Goal: Task Accomplishment & Management: Complete application form

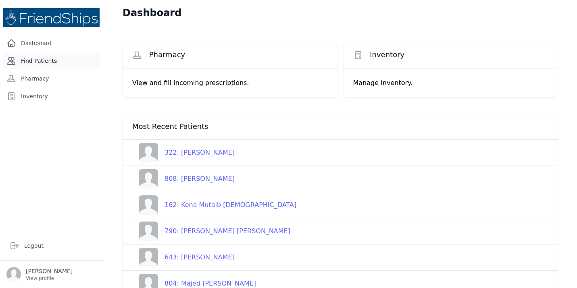
click at [33, 60] on link "Find Patients" at bounding box center [51, 61] width 96 height 16
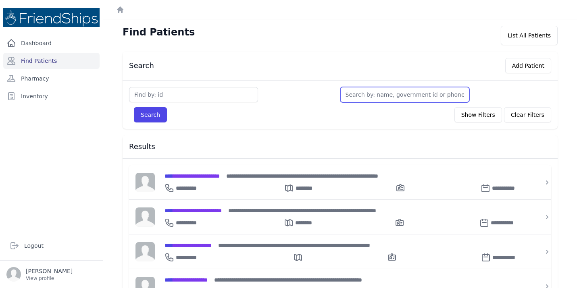
click at [347, 93] on input "text" at bounding box center [404, 94] width 129 height 15
type input "A"
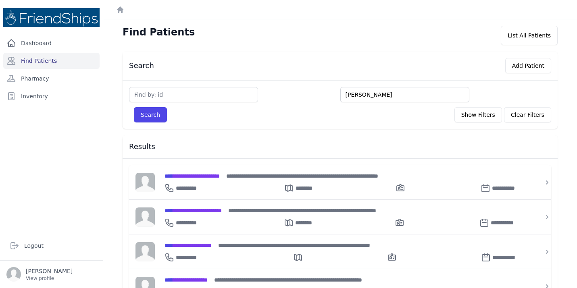
type input "Ari"
type input "Arina"
click at [134, 107] on button "Search" at bounding box center [150, 114] width 33 height 15
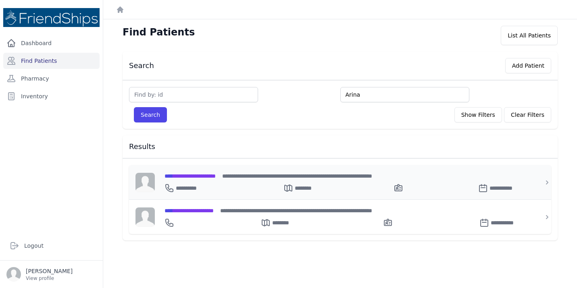
click at [215, 172] on div "**********" at bounding box center [344, 176] width 361 height 8
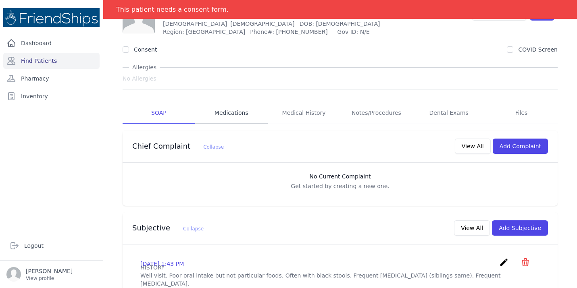
scroll to position [50, 0]
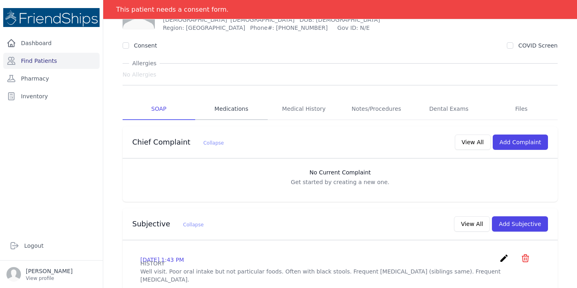
click at [219, 112] on link "Medications" at bounding box center [231, 109] width 73 height 22
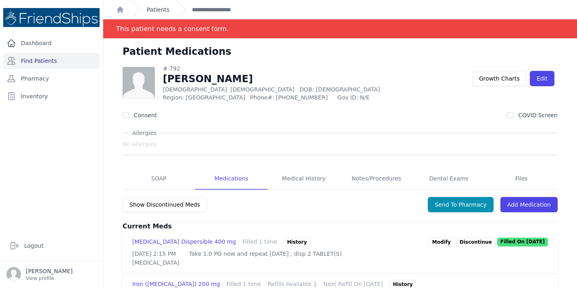
click at [163, 8] on link "Patients" at bounding box center [158, 10] width 23 height 8
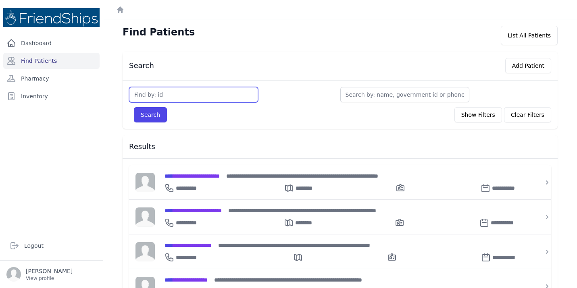
click at [222, 96] on input "text" at bounding box center [193, 94] width 129 height 15
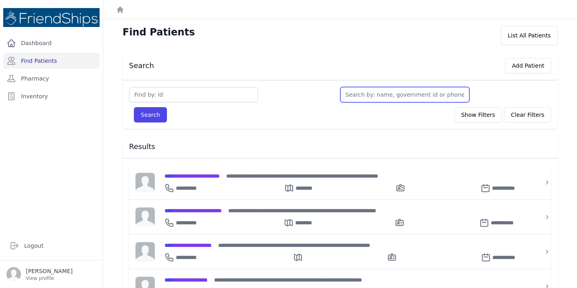
click at [389, 99] on input "text" at bounding box center [404, 94] width 129 height 15
type input "Aia"
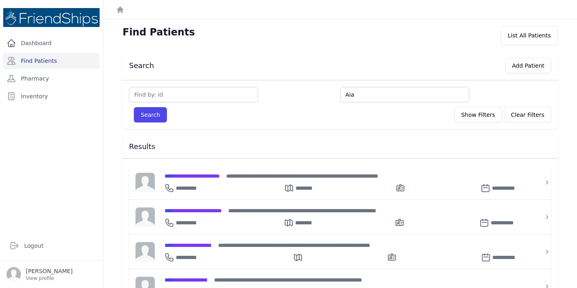
click at [366, 96] on input "Aia" at bounding box center [404, 94] width 129 height 15
click at [134, 107] on button "Search" at bounding box center [150, 114] width 33 height 15
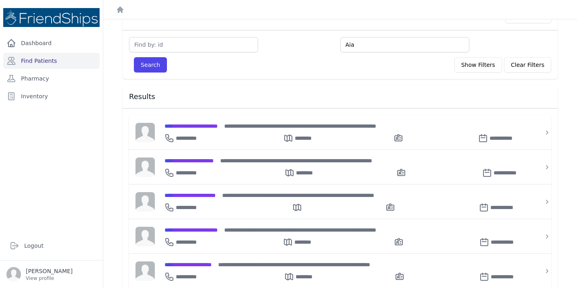
scroll to position [50, 0]
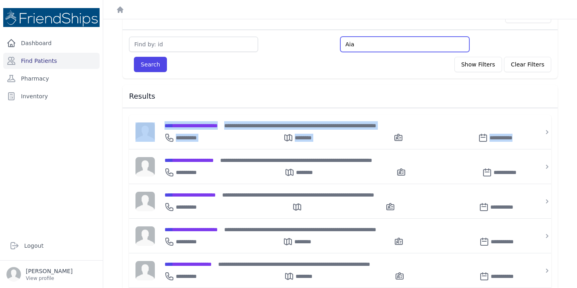
click at [368, 45] on input "Aia" at bounding box center [404, 44] width 129 height 15
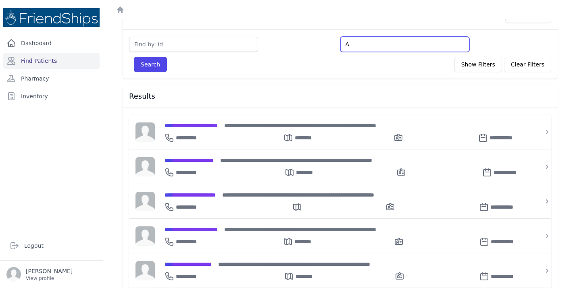
type input "A"
type input "Ay"
type input "Aya"
type input "Aya m"
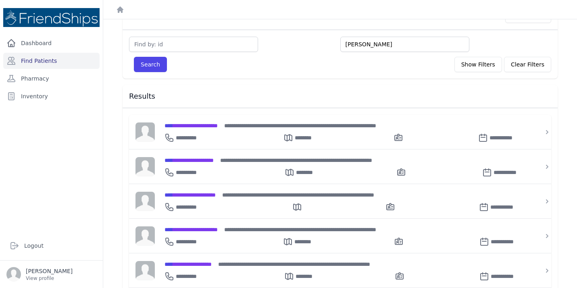
type input "Aya mo"
type input "Aya mu"
type input "Aya muha"
type input "Aya muham"
type input "Aya muhamma"
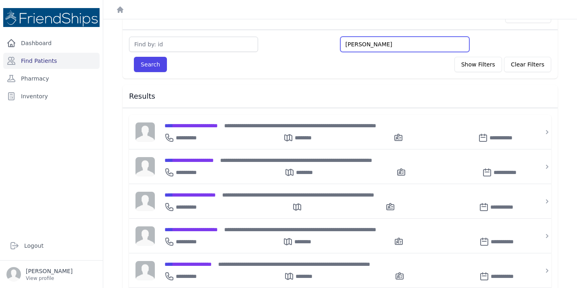
type input "Aya muhammad"
click at [134, 57] on button "Search" at bounding box center [150, 64] width 33 height 15
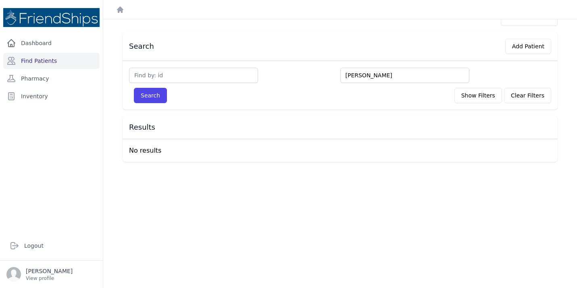
click at [366, 77] on input "Aya muhammad" at bounding box center [404, 75] width 129 height 15
click at [389, 71] on input "Aya muhammad" at bounding box center [404, 75] width 129 height 15
click at [388, 75] on input "Aya muhammad" at bounding box center [404, 75] width 129 height 15
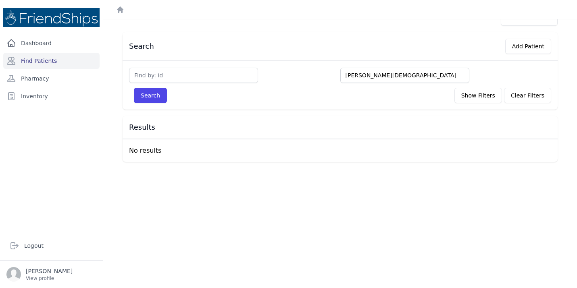
type input "Aya muhamm"
type input "Aya muhammed"
click at [134, 88] on button "Search" at bounding box center [150, 95] width 33 height 15
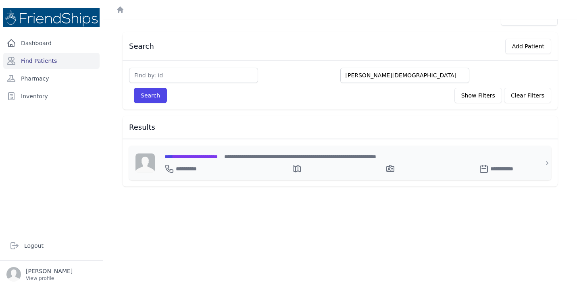
click at [218, 158] on span "**********" at bounding box center [190, 157] width 53 height 6
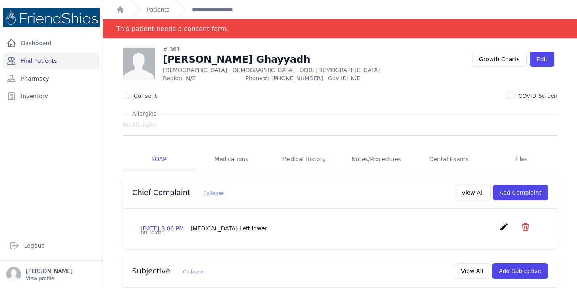
click at [65, 60] on link "Find Patients" at bounding box center [51, 61] width 96 height 16
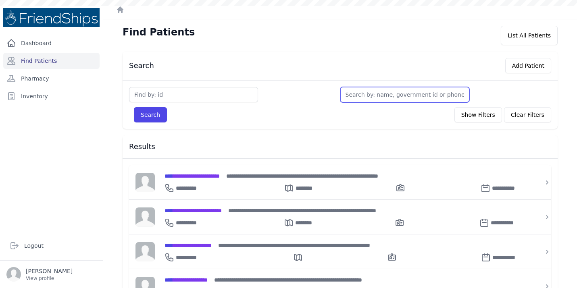
click at [365, 96] on input "text" at bounding box center [404, 94] width 129 height 15
type input "muh"
type input "muham"
type input "muhamme"
type input "muhammed"
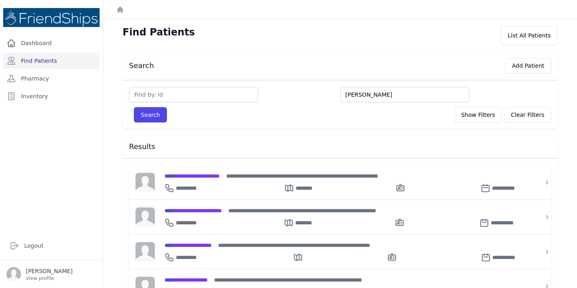
type input "muhammed"
type input "muhammed g"
type input "muhammed gh"
type input "muhammed ghayya"
type input "muhammed ghayyad"
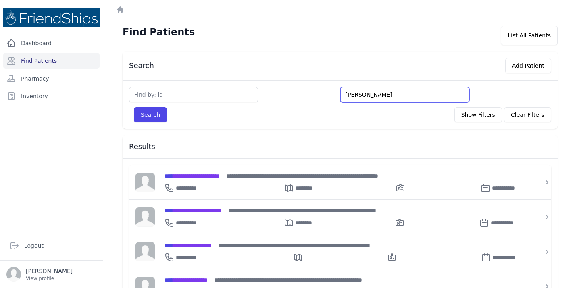
click at [134, 107] on button "Search" at bounding box center [150, 114] width 33 height 15
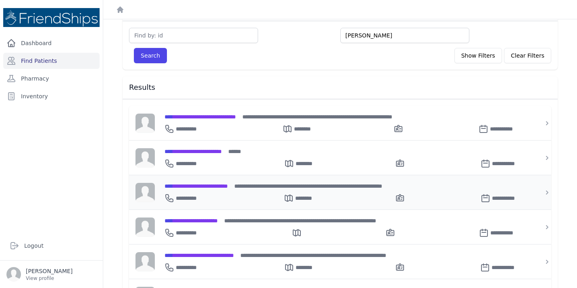
scroll to position [61, 0]
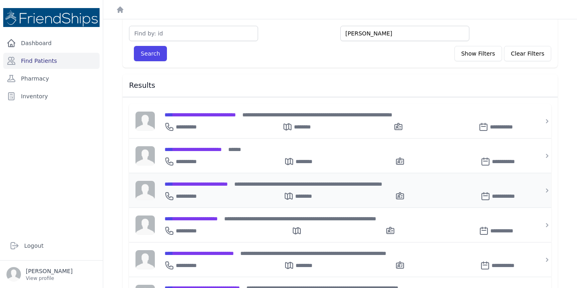
click at [228, 183] on span "**********" at bounding box center [195, 184] width 63 height 6
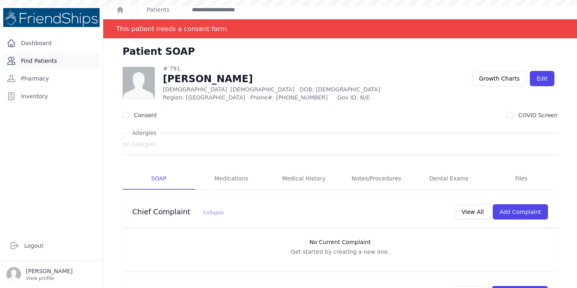
click at [56, 65] on link "Find Patients" at bounding box center [51, 61] width 96 height 16
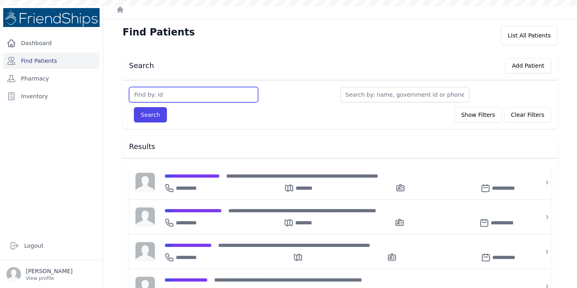
click at [187, 88] on input "text" at bounding box center [193, 94] width 129 height 15
type input "364"
click at [134, 107] on button "Search" at bounding box center [150, 114] width 33 height 15
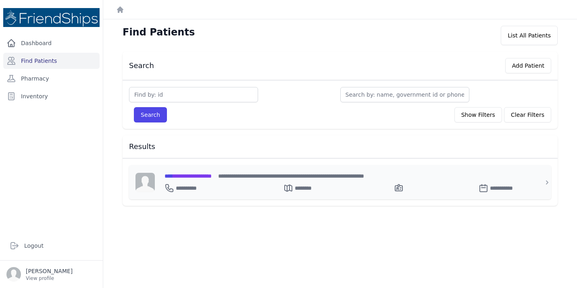
click at [203, 176] on span "**********" at bounding box center [187, 176] width 47 height 6
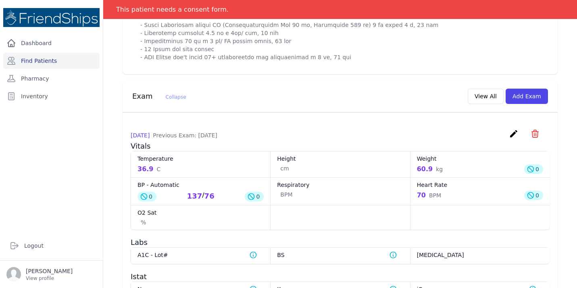
scroll to position [467, 0]
click at [534, 97] on button "Add Exam" at bounding box center [526, 95] width 42 height 15
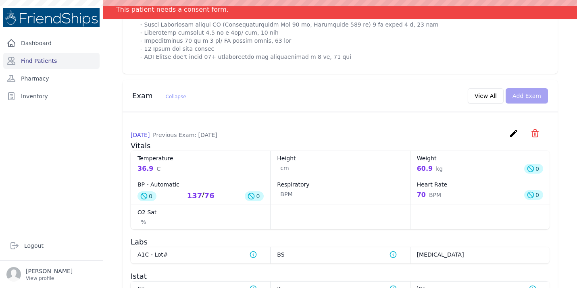
scroll to position [0, 0]
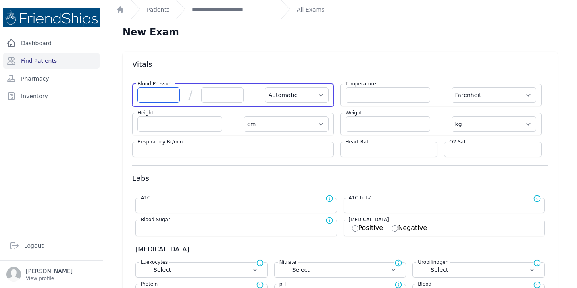
click at [149, 94] on input "number" at bounding box center [158, 94] width 42 height 15
type input "150"
click at [218, 94] on input "number" at bounding box center [222, 94] width 42 height 15
select select "Automatic"
select select "F"
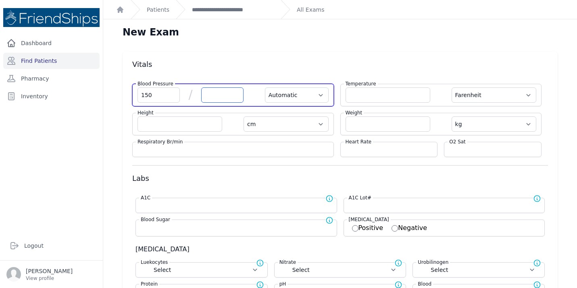
select select "cm"
select select "kg"
select select
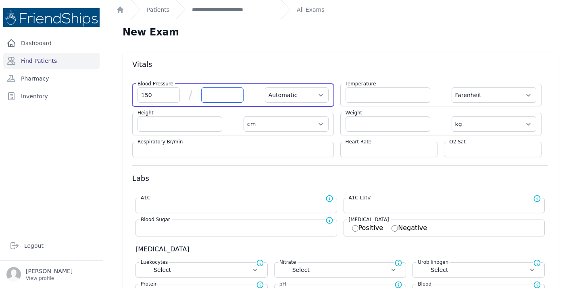
select select
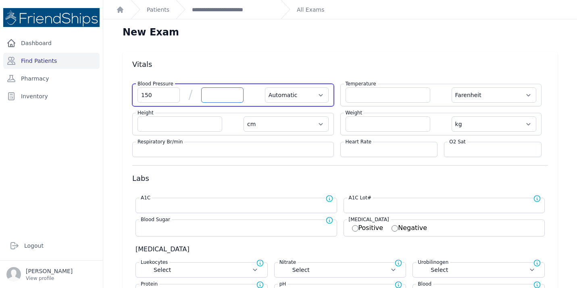
select select
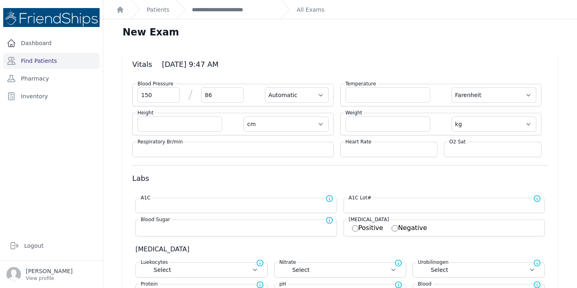
type input "86"
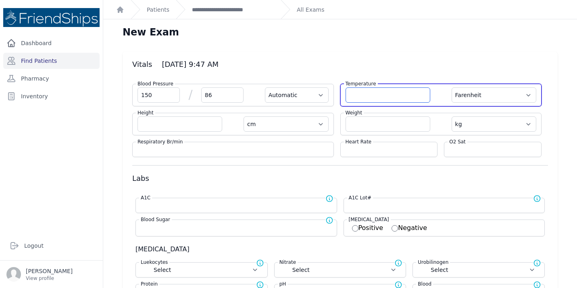
click at [374, 94] on input "number" at bounding box center [387, 94] width 85 height 15
select select "Automatic"
select select "F"
select select "cm"
select select "kg"
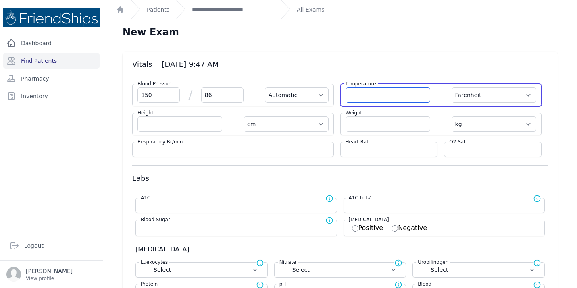
select select
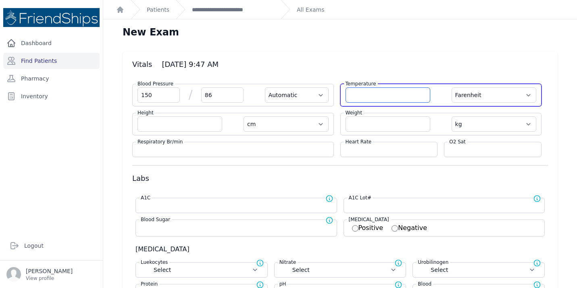
select select
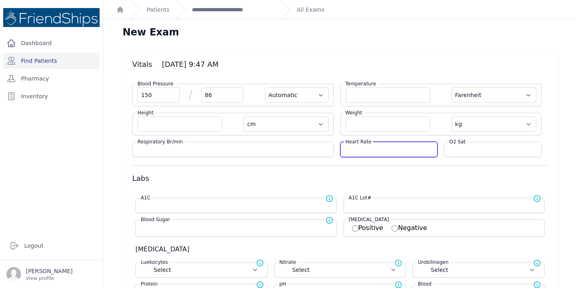
click at [353, 149] on input "number" at bounding box center [388, 149] width 87 height 8
type input "67"
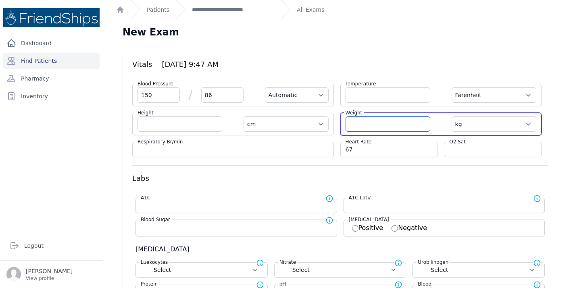
click at [361, 125] on input "number" at bounding box center [387, 123] width 85 height 15
select select "Automatic"
select select "F"
select select "cm"
select select "kg"
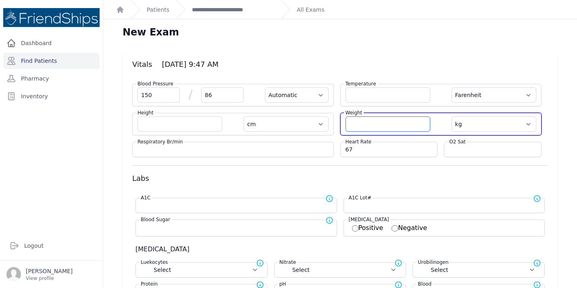
select select
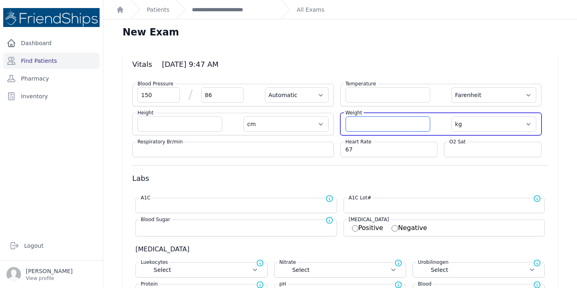
select select
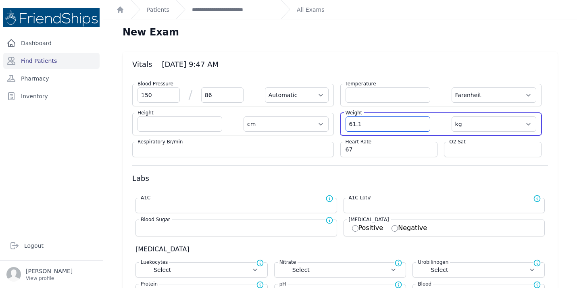
type input "61.1"
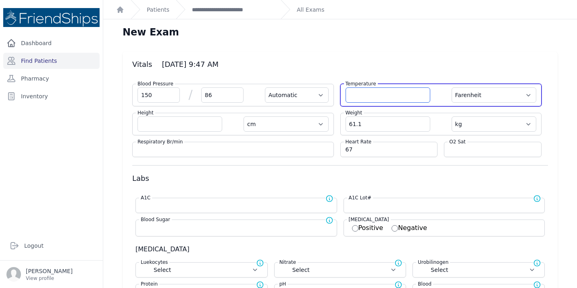
click at [360, 98] on input "number" at bounding box center [387, 94] width 85 height 15
select select "Automatic"
select select "F"
select select "cm"
select select "kg"
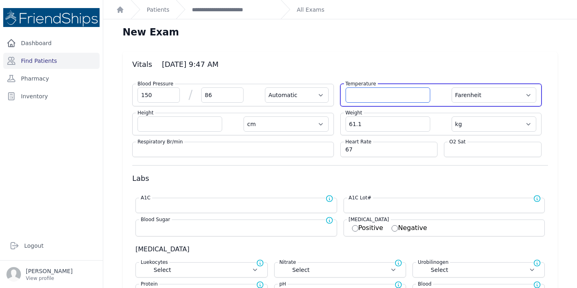
select select
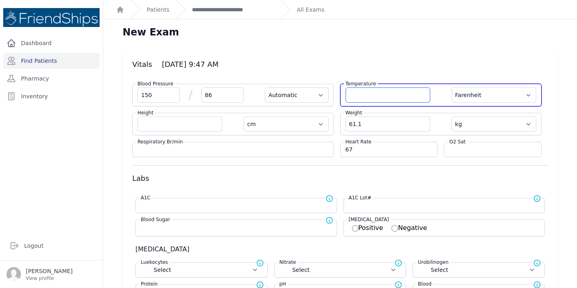
select select
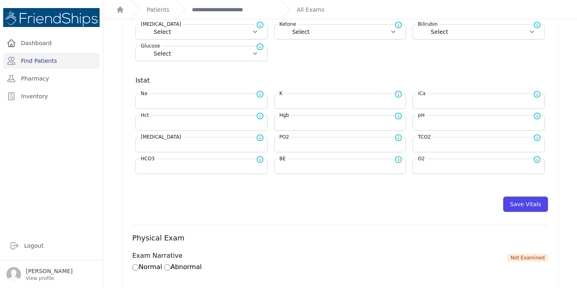
scroll to position [336, 0]
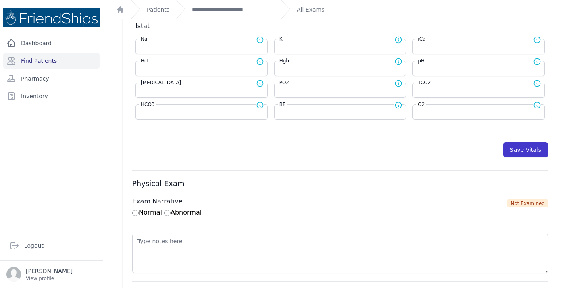
type input "36.6"
click at [515, 151] on button "Save Vitals" at bounding box center [525, 149] width 45 height 15
select select "Automatic"
select select "F"
select select "cm"
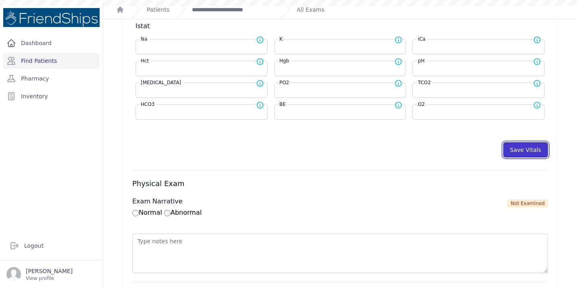
select select "kg"
select select
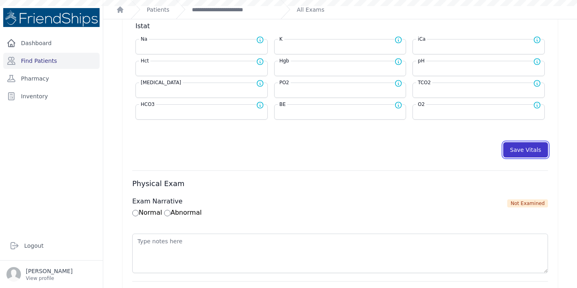
select select
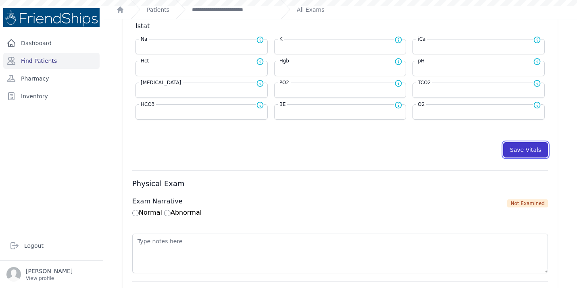
select select
click at [243, 10] on link "**********" at bounding box center [233, 10] width 82 height 8
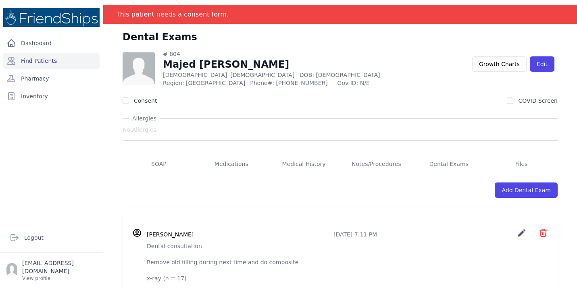
scroll to position [14, 0]
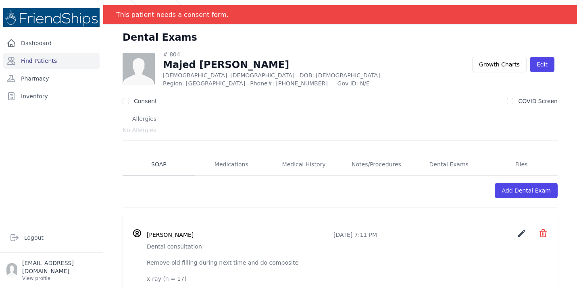
click at [168, 172] on link "SOAP" at bounding box center [159, 165] width 73 height 22
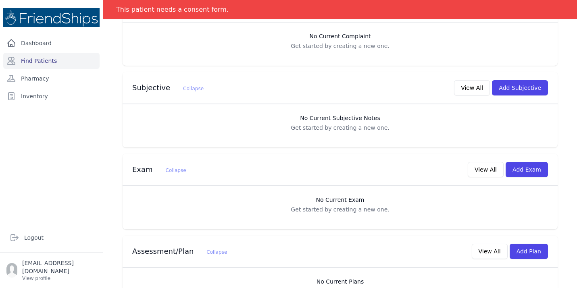
scroll to position [207, 0]
click at [250, 257] on div "Assessment/Plan Collapse View All Add Plan" at bounding box center [337, 249] width 422 height 19
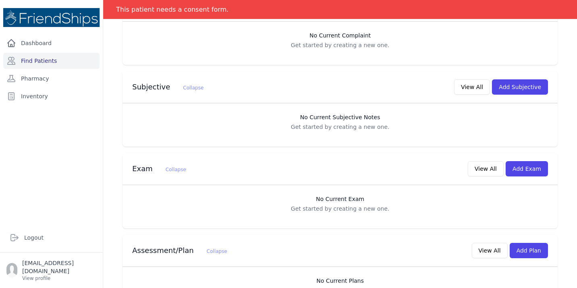
click at [250, 257] on div "Assessment/Plan Collapse View All Add Plan" at bounding box center [337, 249] width 422 height 19
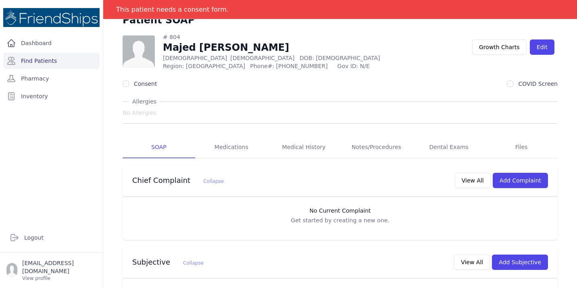
scroll to position [0, 0]
